Goal: Information Seeking & Learning: Check status

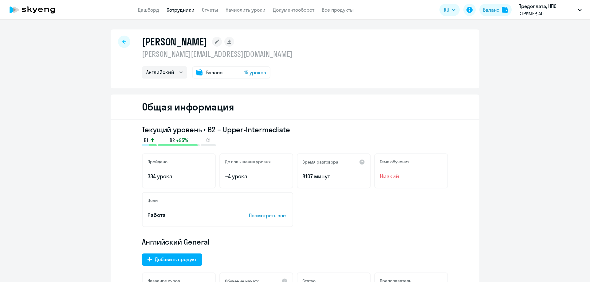
select select "english"
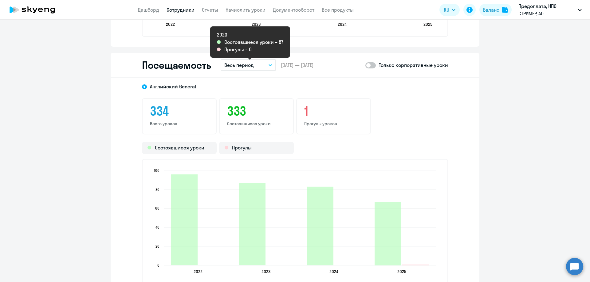
scroll to position [768, 0]
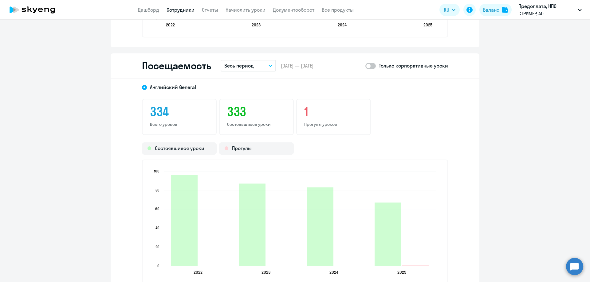
click at [256, 67] on button "Весь период" at bounding box center [248, 66] width 55 height 12
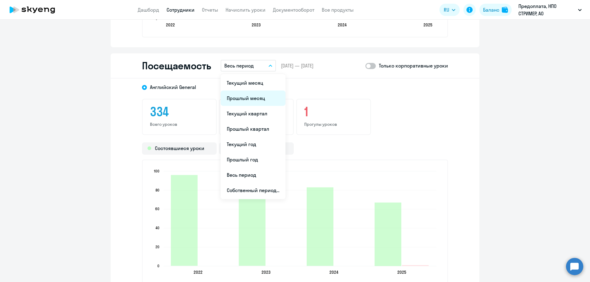
click at [255, 97] on li "Прошлый месяц" at bounding box center [253, 98] width 65 height 15
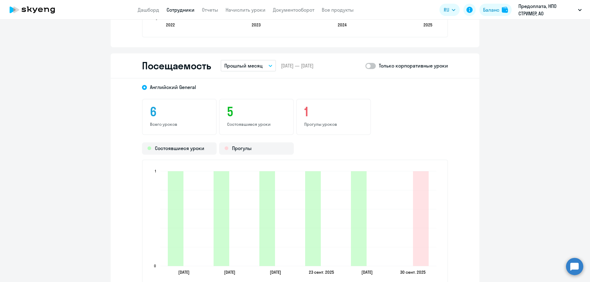
click at [370, 65] on span at bounding box center [370, 66] width 10 height 6
click at [365, 66] on input "checkbox" at bounding box center [365, 66] width 0 height 0
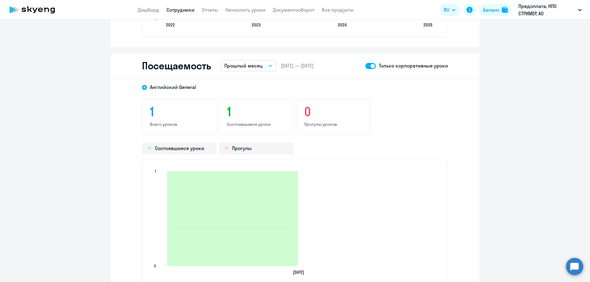
click at [367, 65] on span at bounding box center [370, 66] width 10 height 6
click at [365, 66] on input "checkbox" at bounding box center [365, 66] width 0 height 0
checkbox input "false"
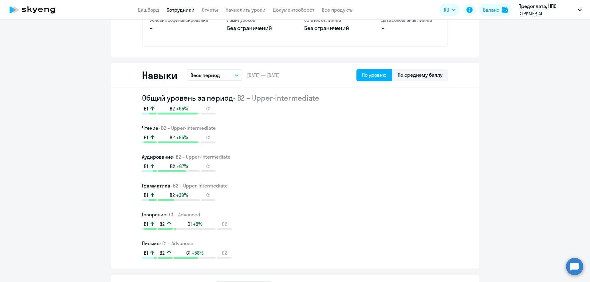
scroll to position [246, 0]
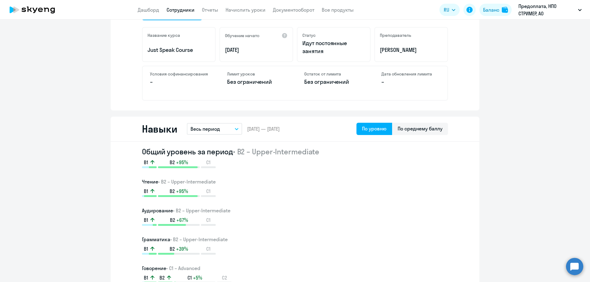
click at [178, 10] on link "Сотрудники" at bounding box center [180, 10] width 28 height 6
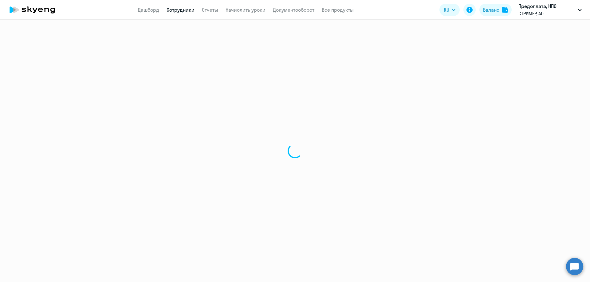
select select "30"
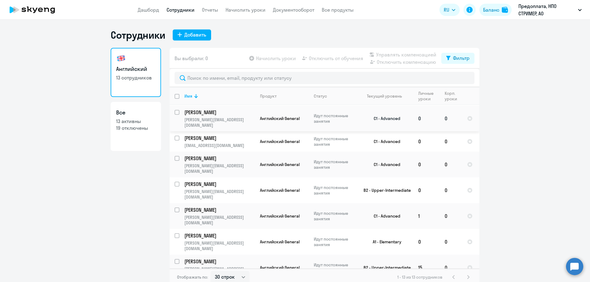
scroll to position [92, 0]
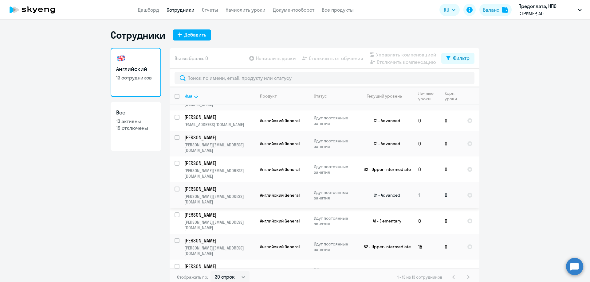
click at [212, 186] on p "[PERSON_NAME]" at bounding box center [218, 189] width 69 height 7
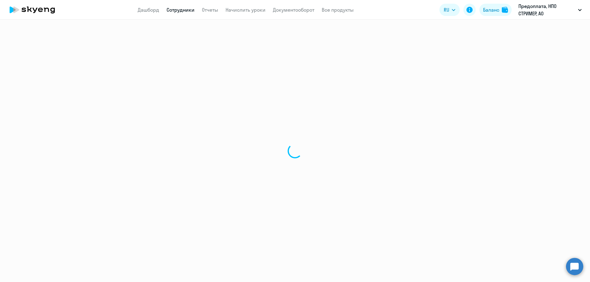
select select "english"
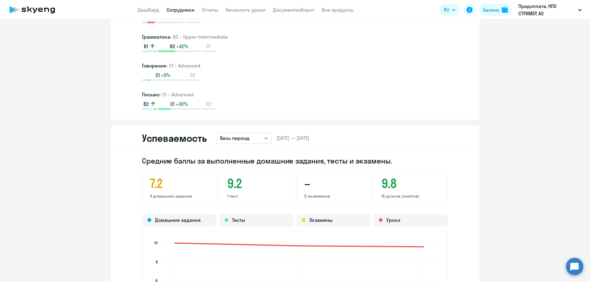
scroll to position [461, 0]
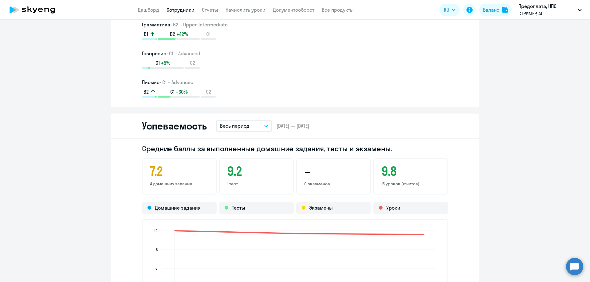
click at [228, 127] on p "Весь период" at bounding box center [234, 125] width 29 height 7
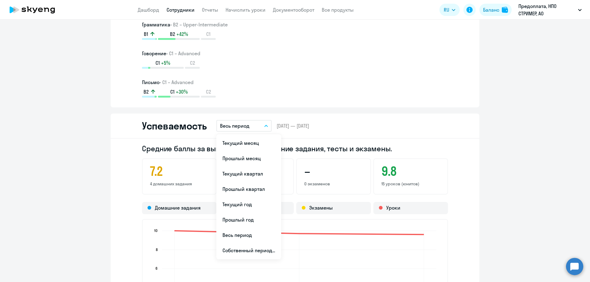
click at [228, 127] on p "Весь период" at bounding box center [234, 125] width 29 height 7
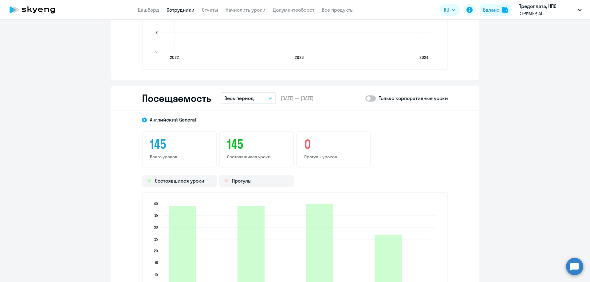
scroll to position [737, 0]
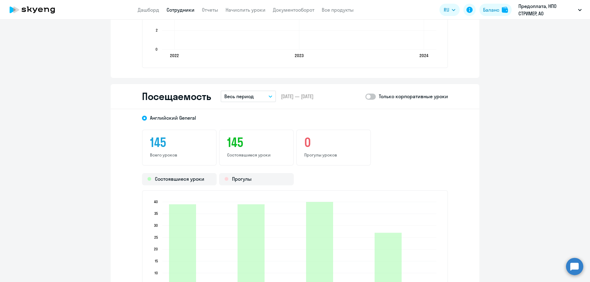
click at [237, 97] on p "Весь период" at bounding box center [238, 96] width 29 height 7
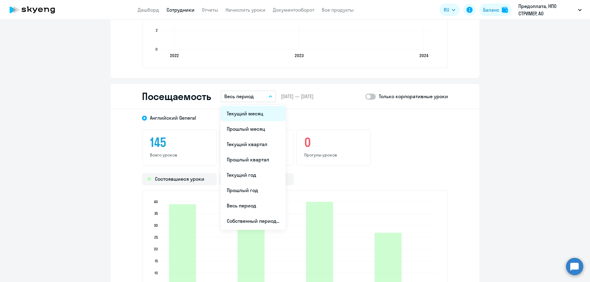
click at [235, 115] on li "Текущий месяц" at bounding box center [253, 113] width 65 height 15
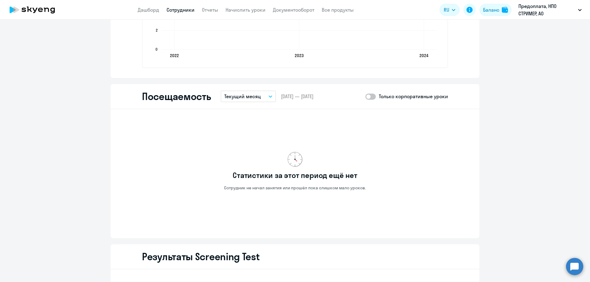
click at [242, 98] on p "Текущий месяц" at bounding box center [242, 96] width 37 height 7
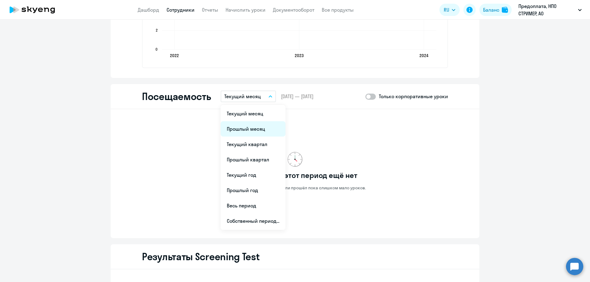
click at [244, 127] on li "Прошлый месяц" at bounding box center [253, 128] width 65 height 15
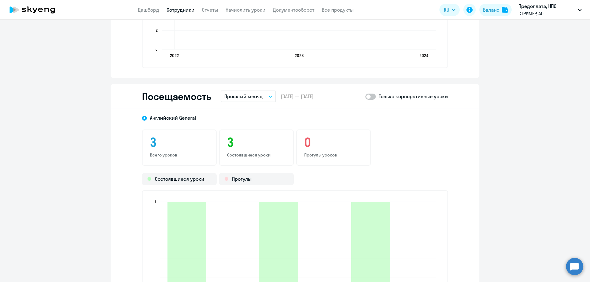
click at [374, 94] on span at bounding box center [370, 97] width 10 height 6
click at [365, 96] on input "checkbox" at bounding box center [365, 96] width 0 height 0
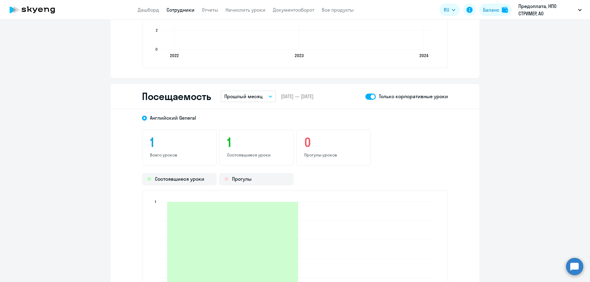
click at [371, 96] on span at bounding box center [370, 97] width 10 height 6
click at [365, 96] on input "checkbox" at bounding box center [365, 96] width 0 height 0
checkbox input "false"
